Goal: Information Seeking & Learning: Learn about a topic

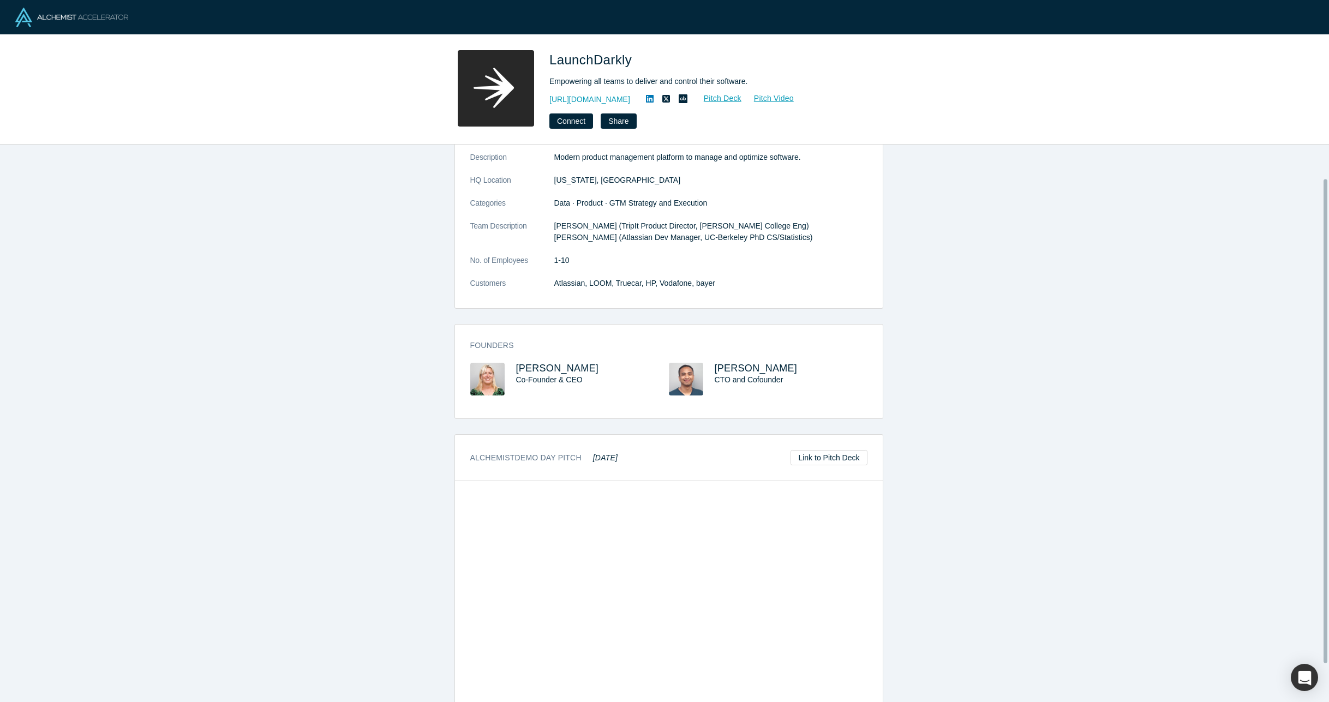
scroll to position [82, 0]
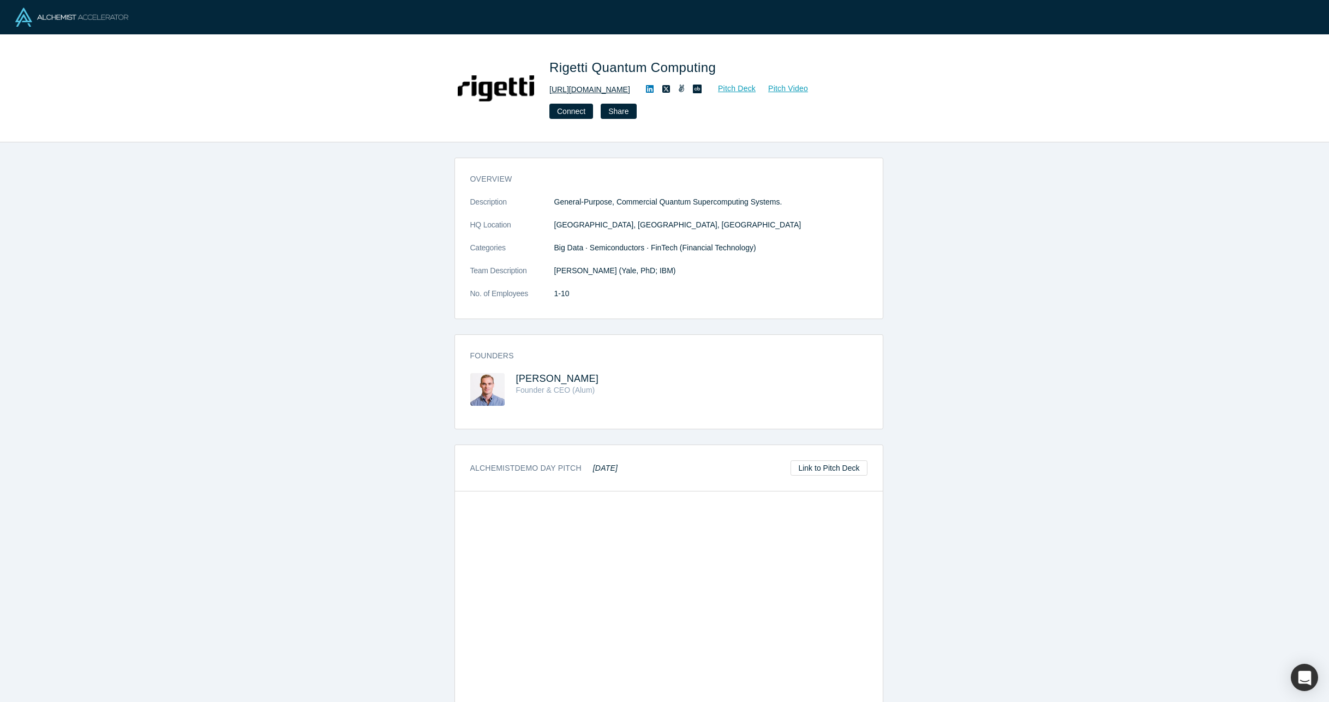
click at [600, 90] on link "[URL][DOMAIN_NAME]" at bounding box center [590, 89] width 81 height 11
click at [581, 89] on link "[URL][DOMAIN_NAME]" at bounding box center [590, 89] width 81 height 11
